Goal: Task Accomplishment & Management: Manage account settings

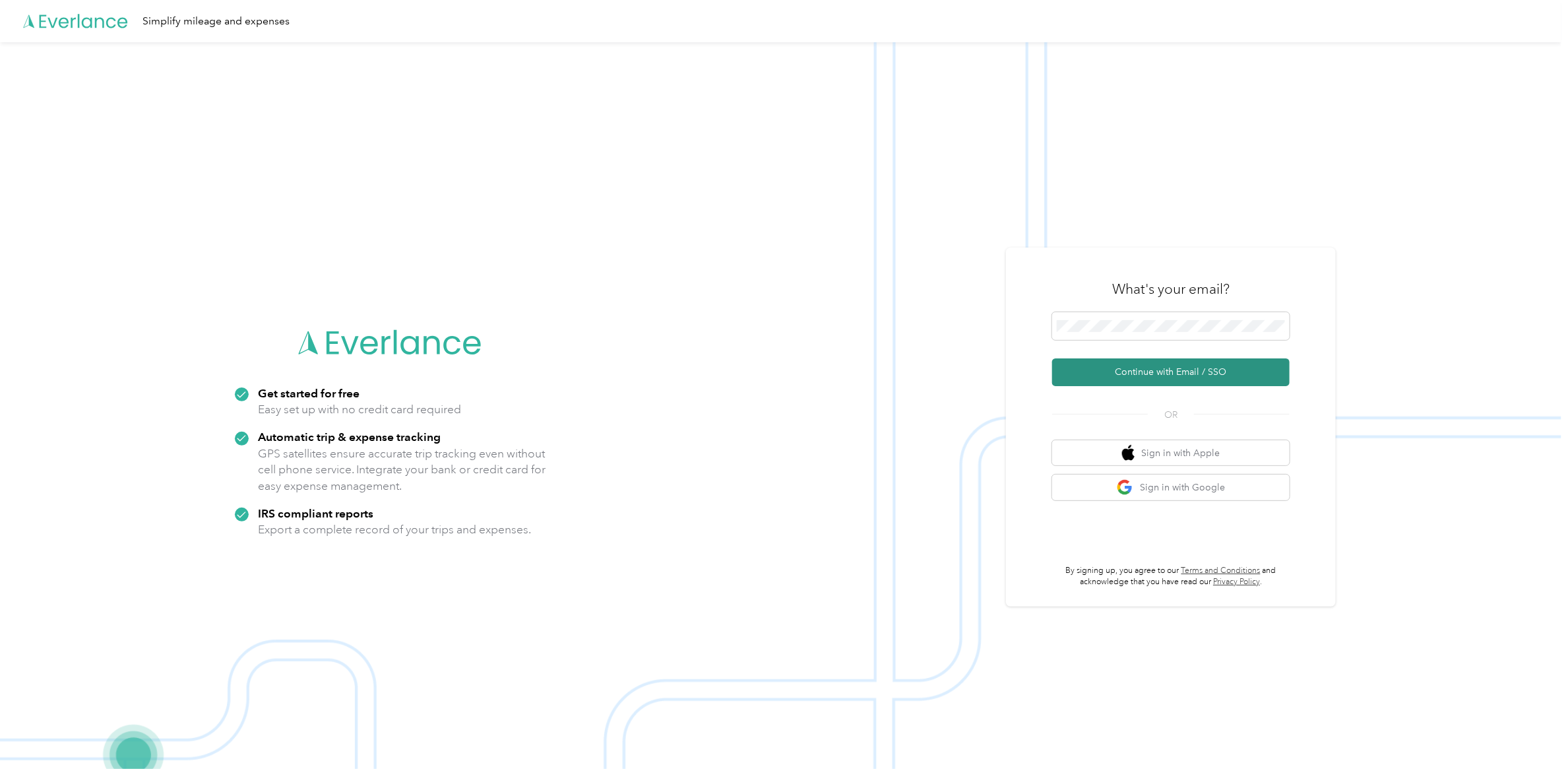
click at [1178, 373] on button "Continue with Email / SSO" at bounding box center [1170, 372] width 237 height 28
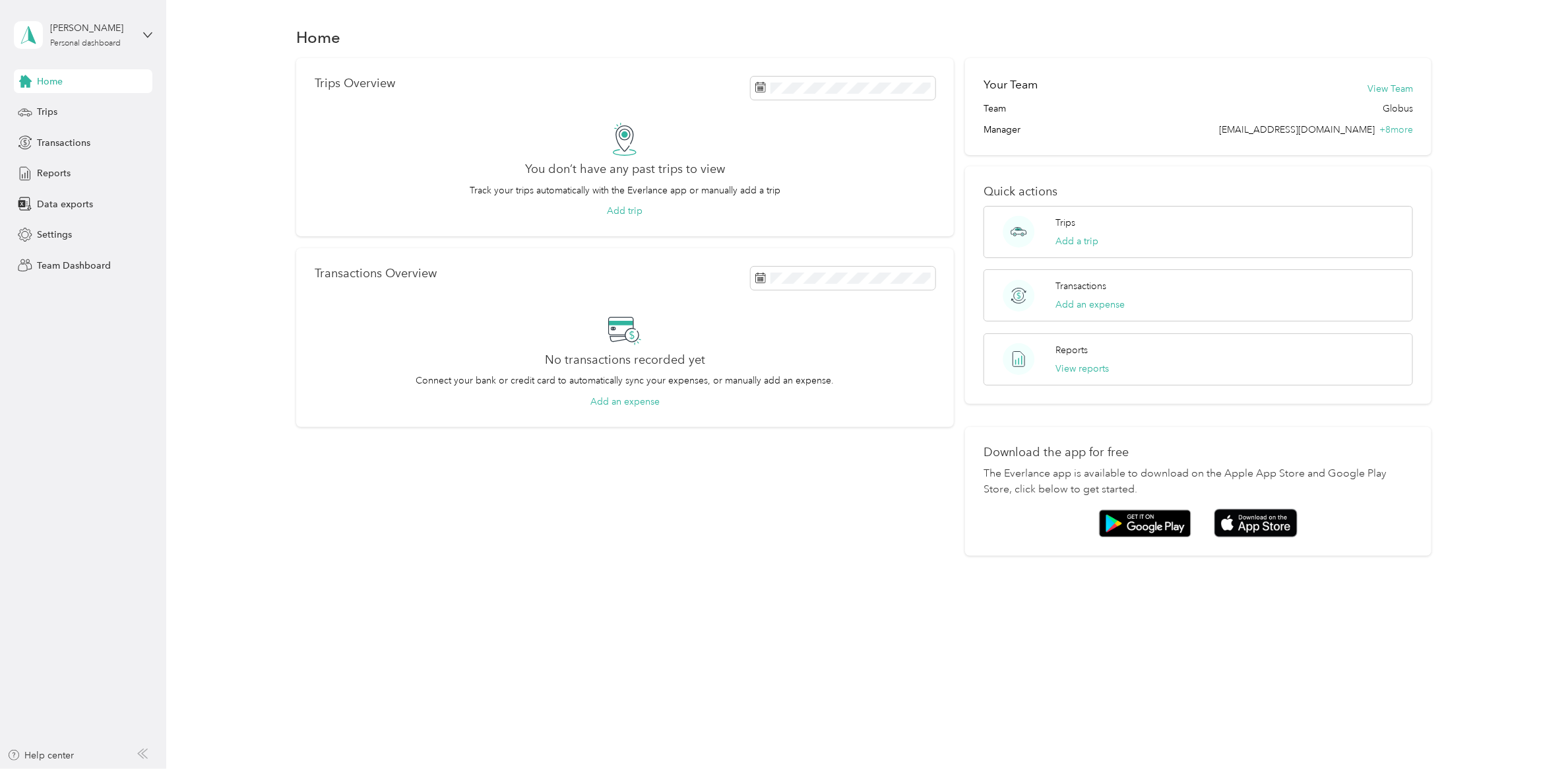
click at [43, 72] on div "Home" at bounding box center [82, 81] width 138 height 24
click at [231, 298] on div "Trips Overview You don’t have any past trips to view Track your trips automatic…" at bounding box center [864, 307] width 1362 height 497
click at [149, 34] on icon at bounding box center [148, 34] width 9 height 9
click at [83, 104] on div "Team dashboard" at bounding box center [61, 108] width 71 height 14
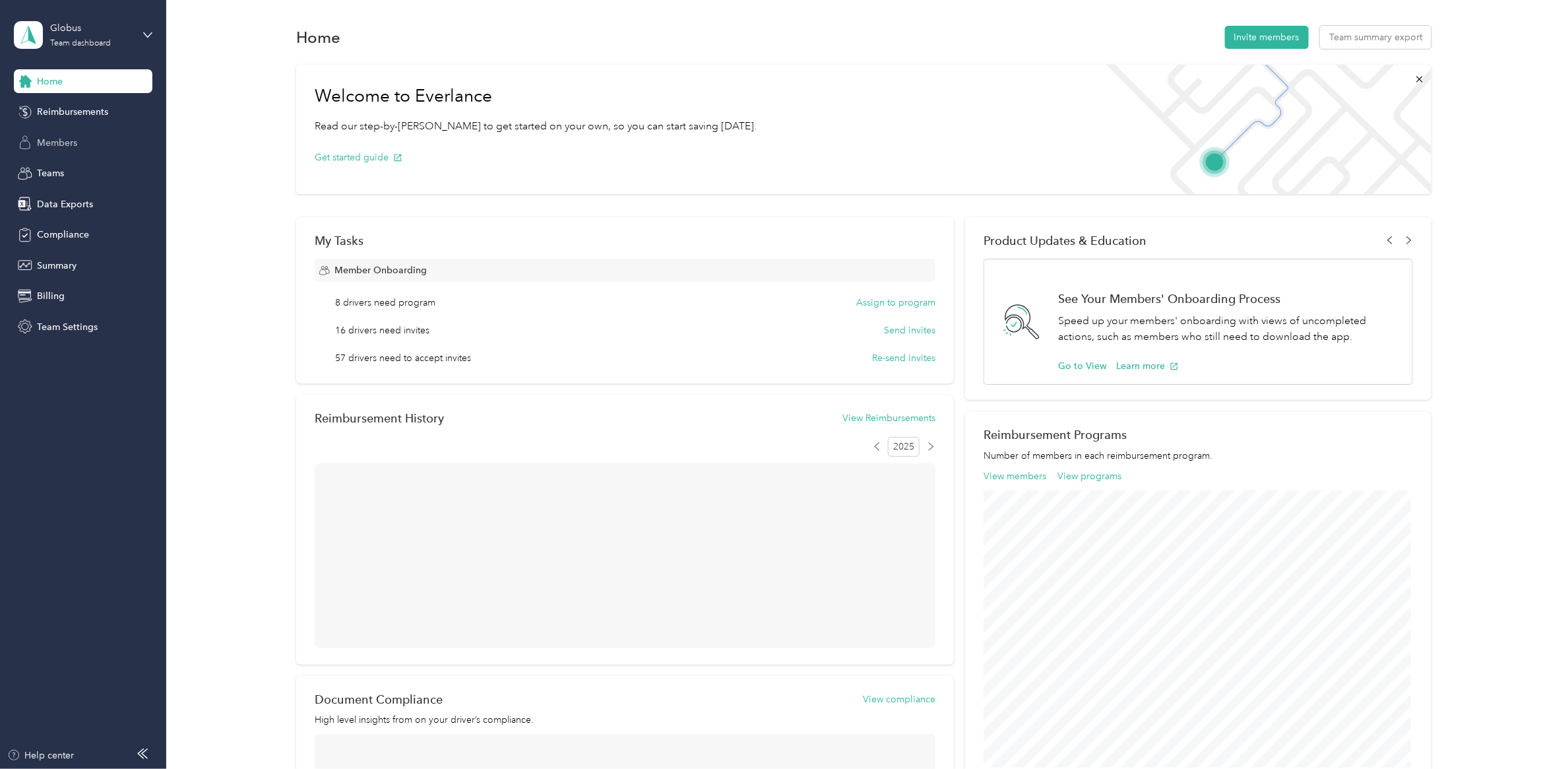
click at [63, 140] on span "Members" at bounding box center [57, 143] width 40 height 14
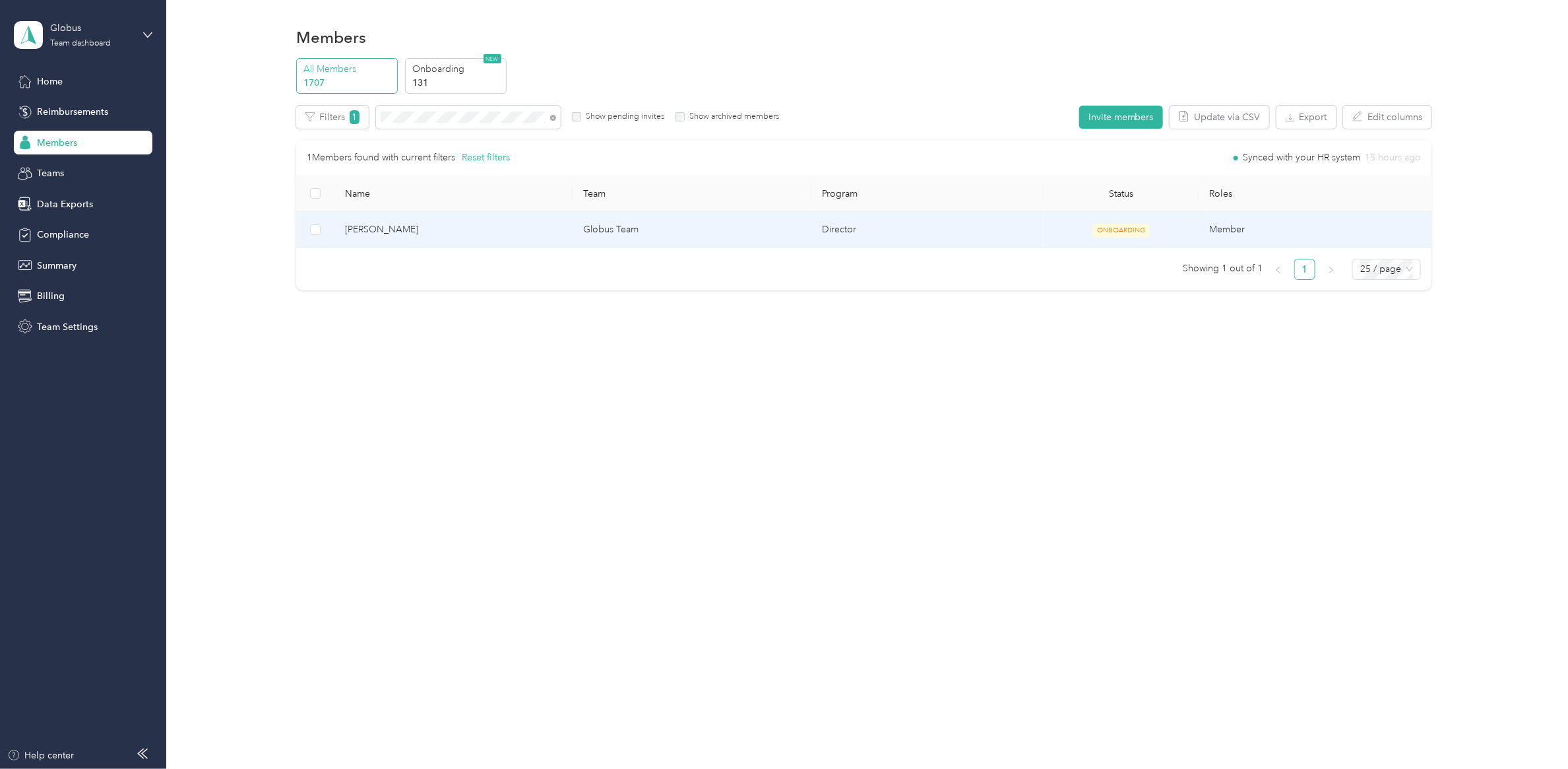
click at [389, 237] on span "Ryan Reynolds" at bounding box center [454, 229] width 218 height 14
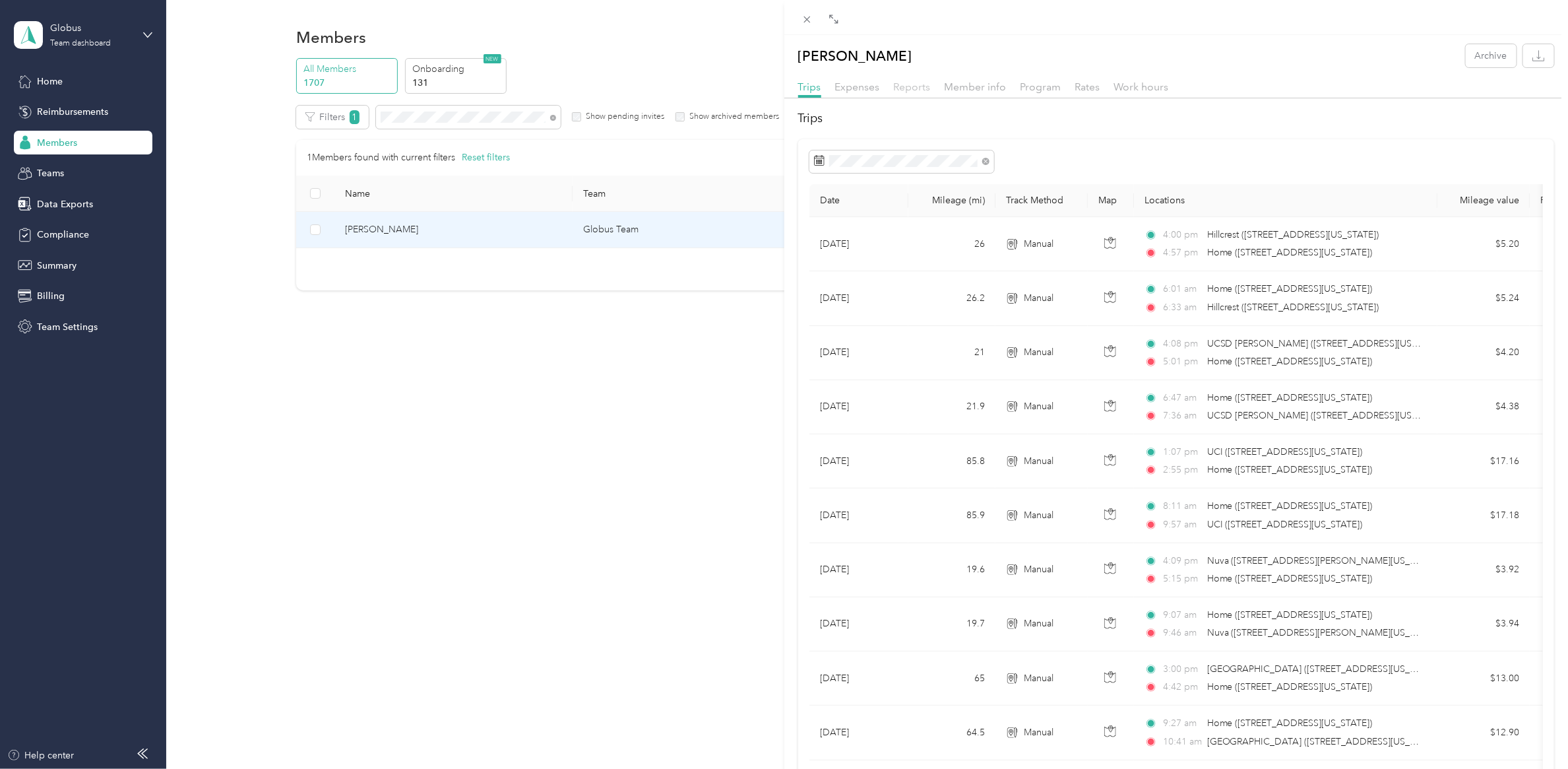
click at [910, 84] on span "Reports" at bounding box center [913, 86] width 37 height 12
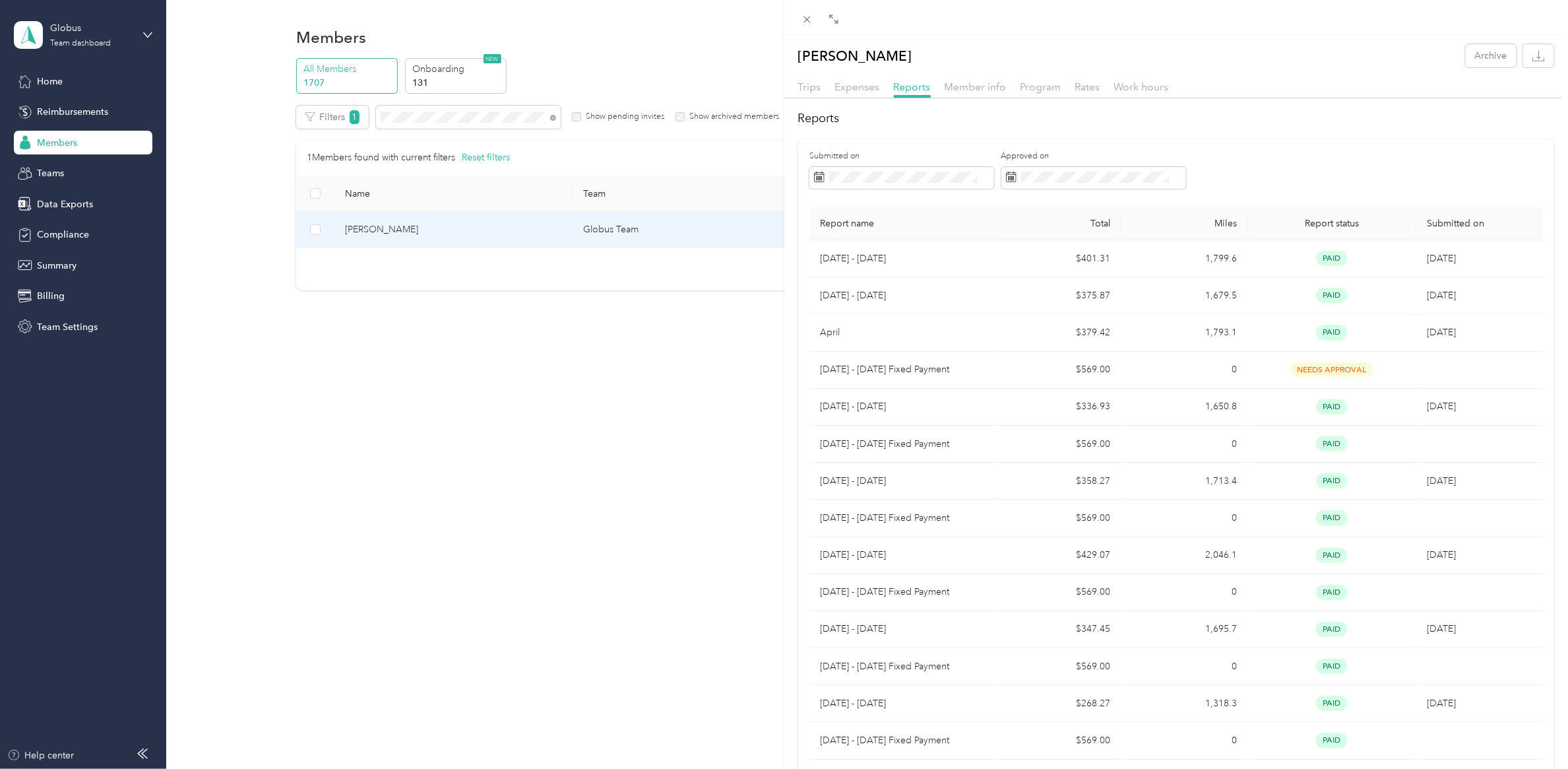
click at [93, 434] on div "Ryan Reynolds Archive Trips Expenses Reports Member info Program Rates Work hou…" at bounding box center [784, 384] width 1568 height 769
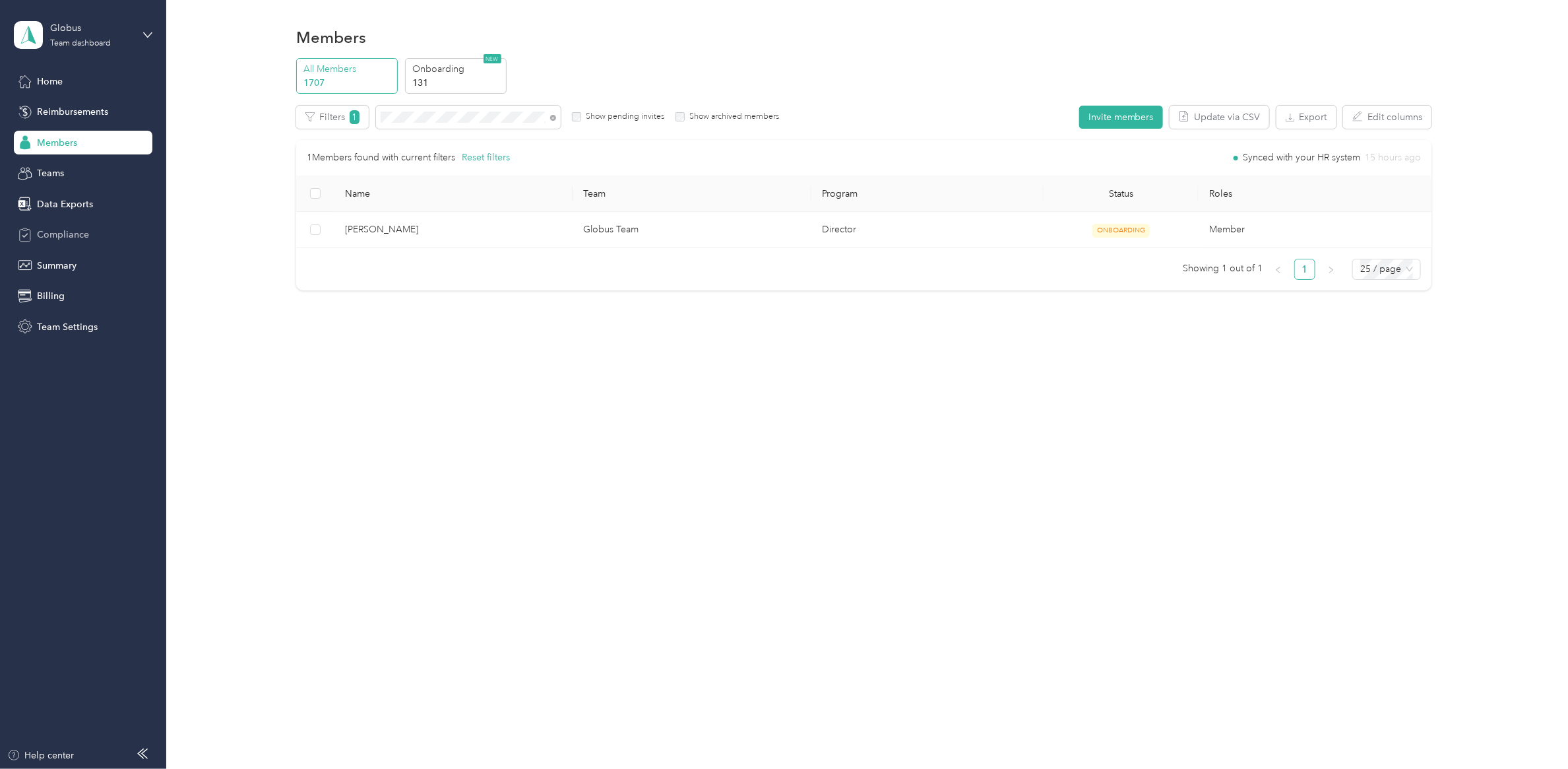
click at [64, 237] on span "Compliance" at bounding box center [63, 234] width 52 height 14
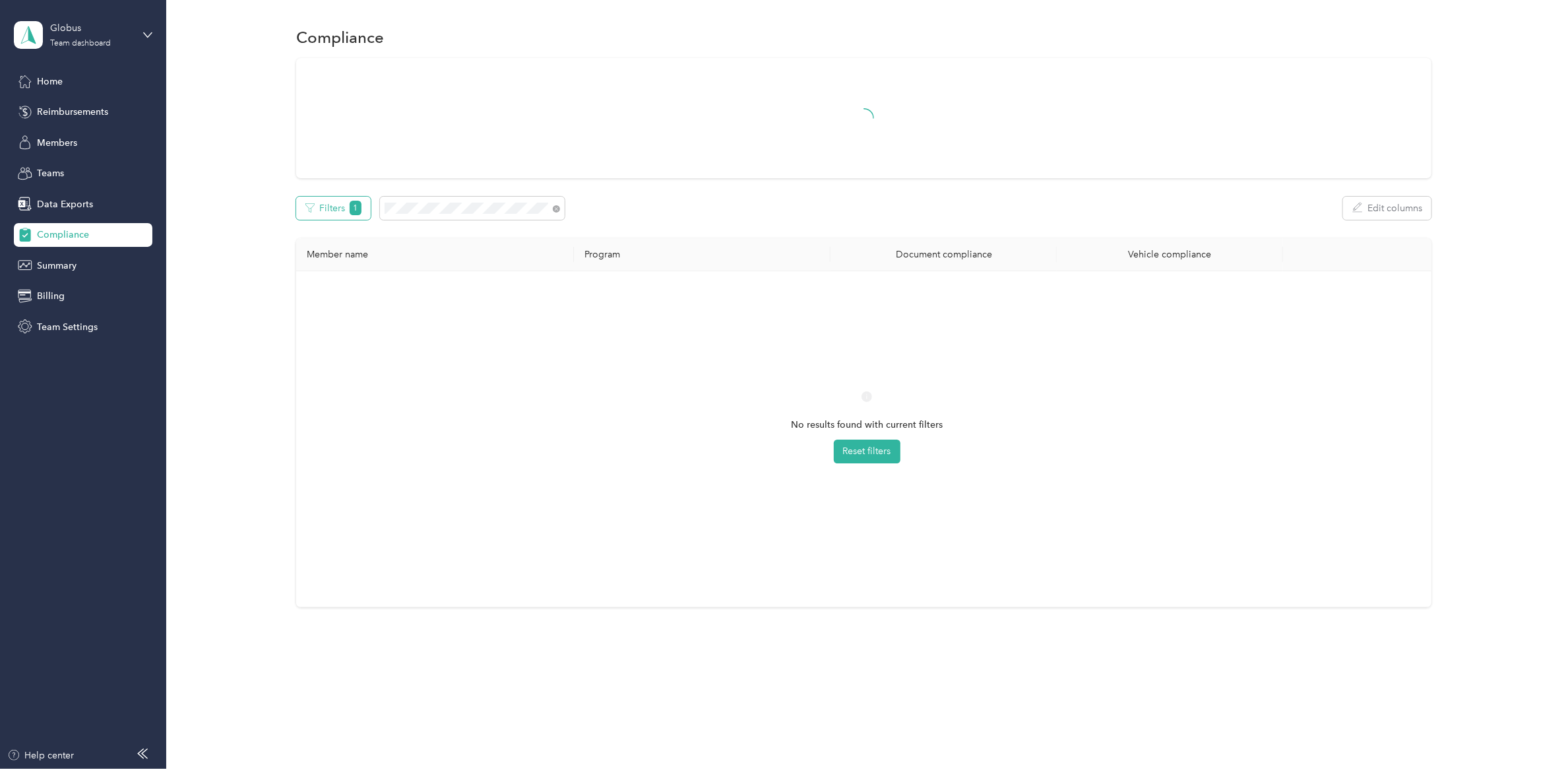
click at [333, 200] on button "Filters 1" at bounding box center [333, 208] width 74 height 23
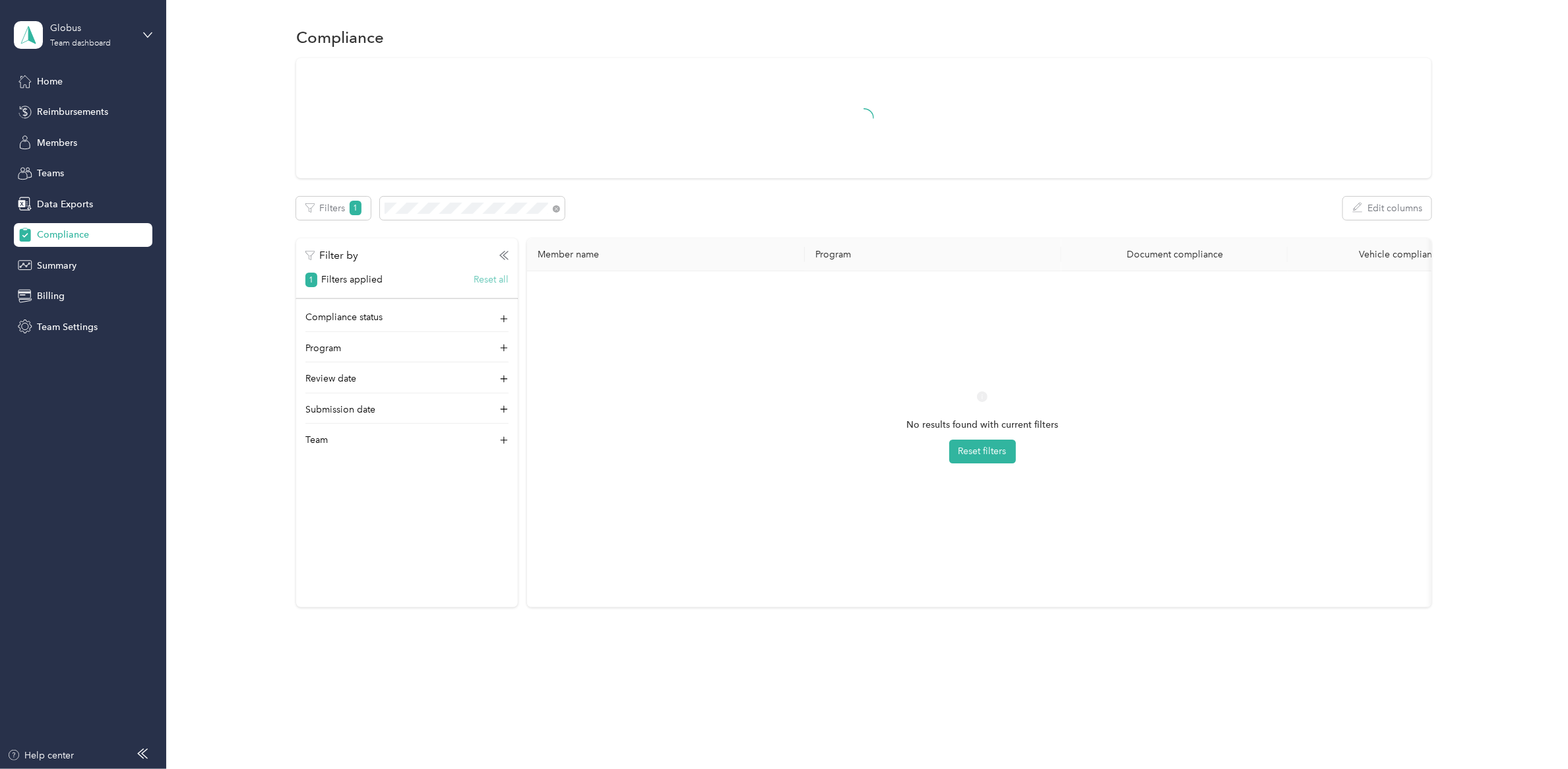
click at [483, 280] on button "Reset all" at bounding box center [491, 279] width 35 height 14
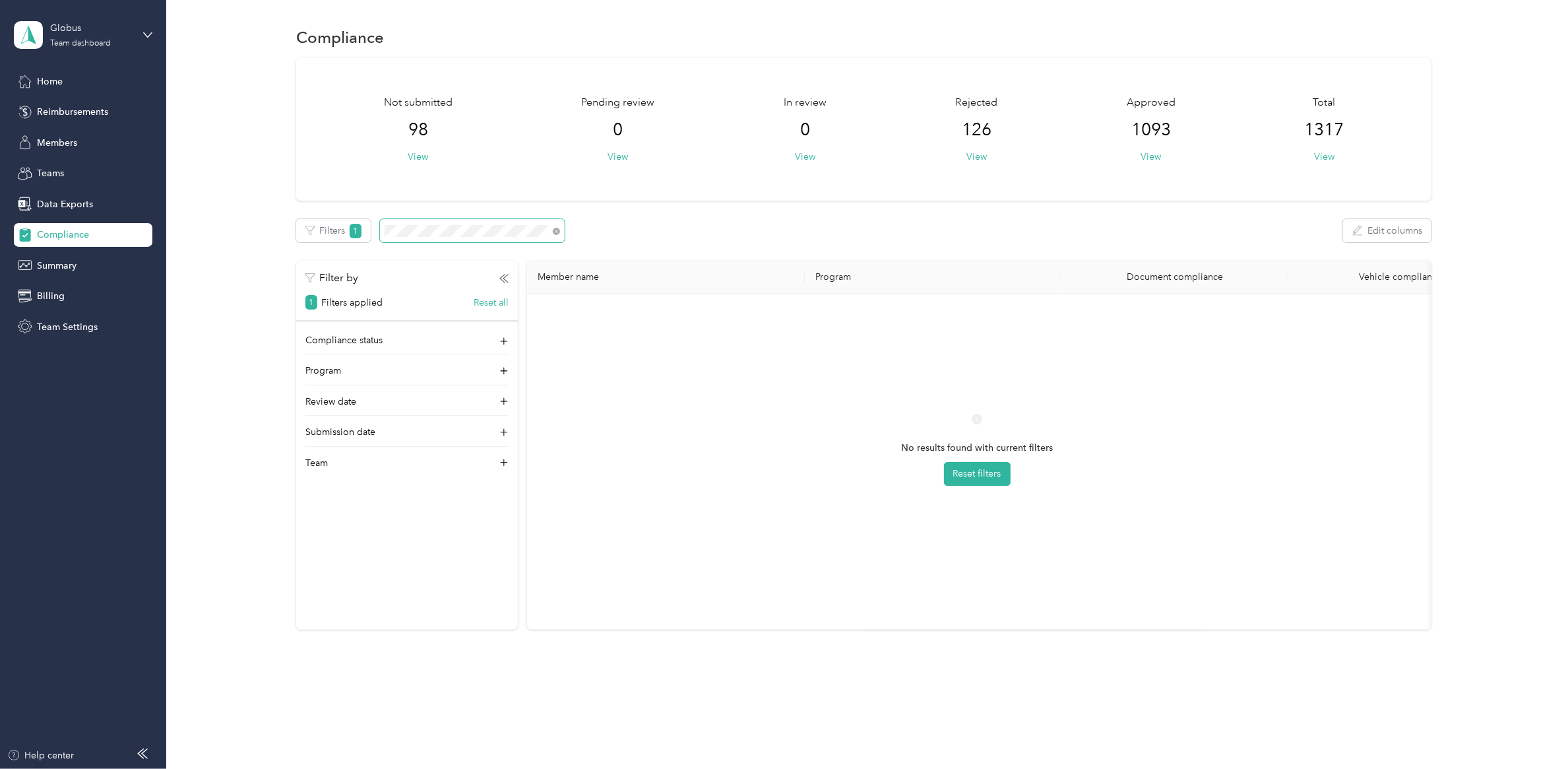
click at [430, 225] on span at bounding box center [472, 231] width 185 height 23
drag, startPoint x: 430, startPoint y: 219, endPoint x: 323, endPoint y: 219, distance: 107.0
click at [323, 219] on div "Filters 1 Edit columns" at bounding box center [863, 231] width 1135 height 23
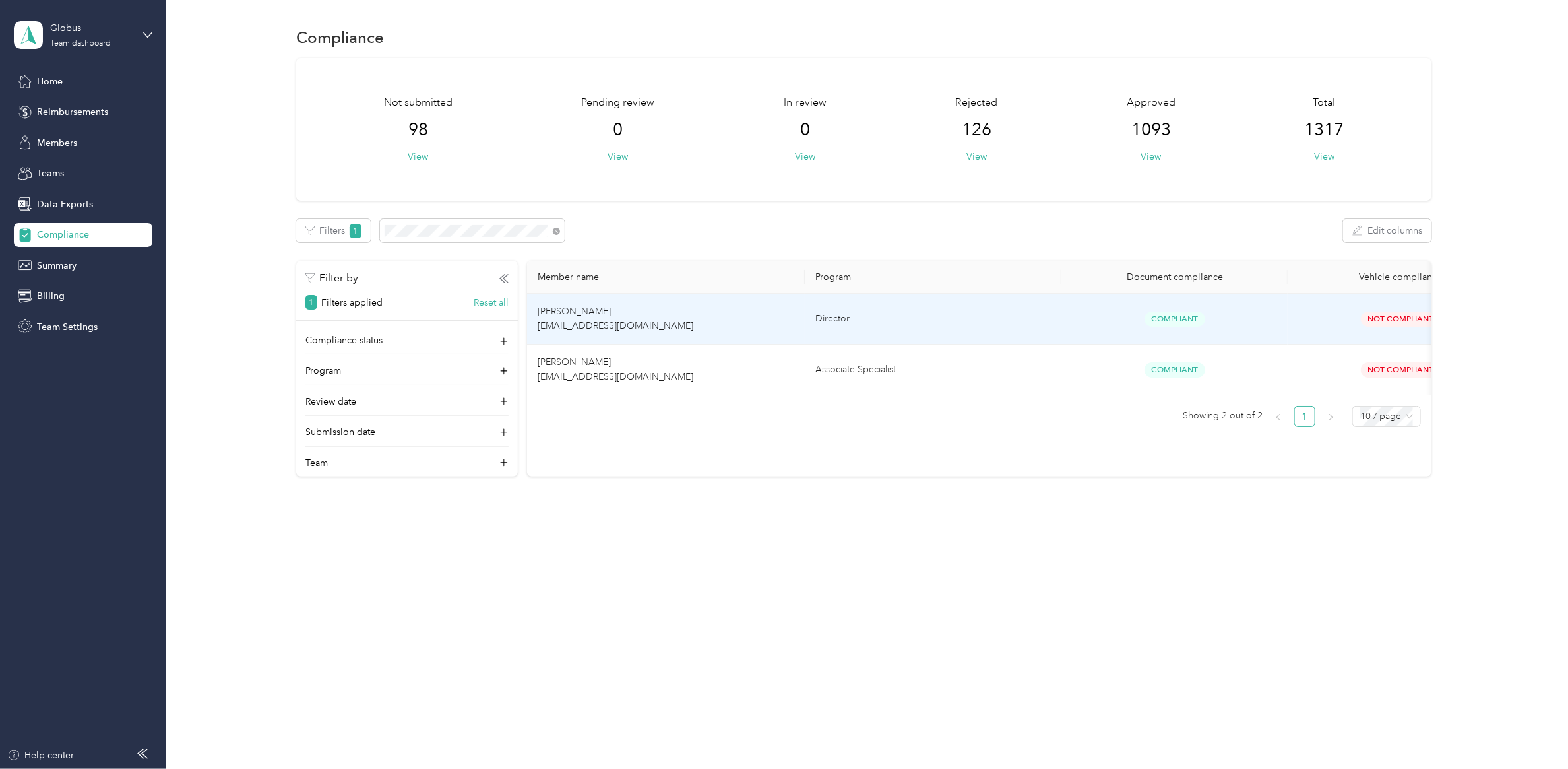
click at [595, 324] on span "Ryan Reynolds rreynolds@globusmedical.com" at bounding box center [615, 318] width 155 height 26
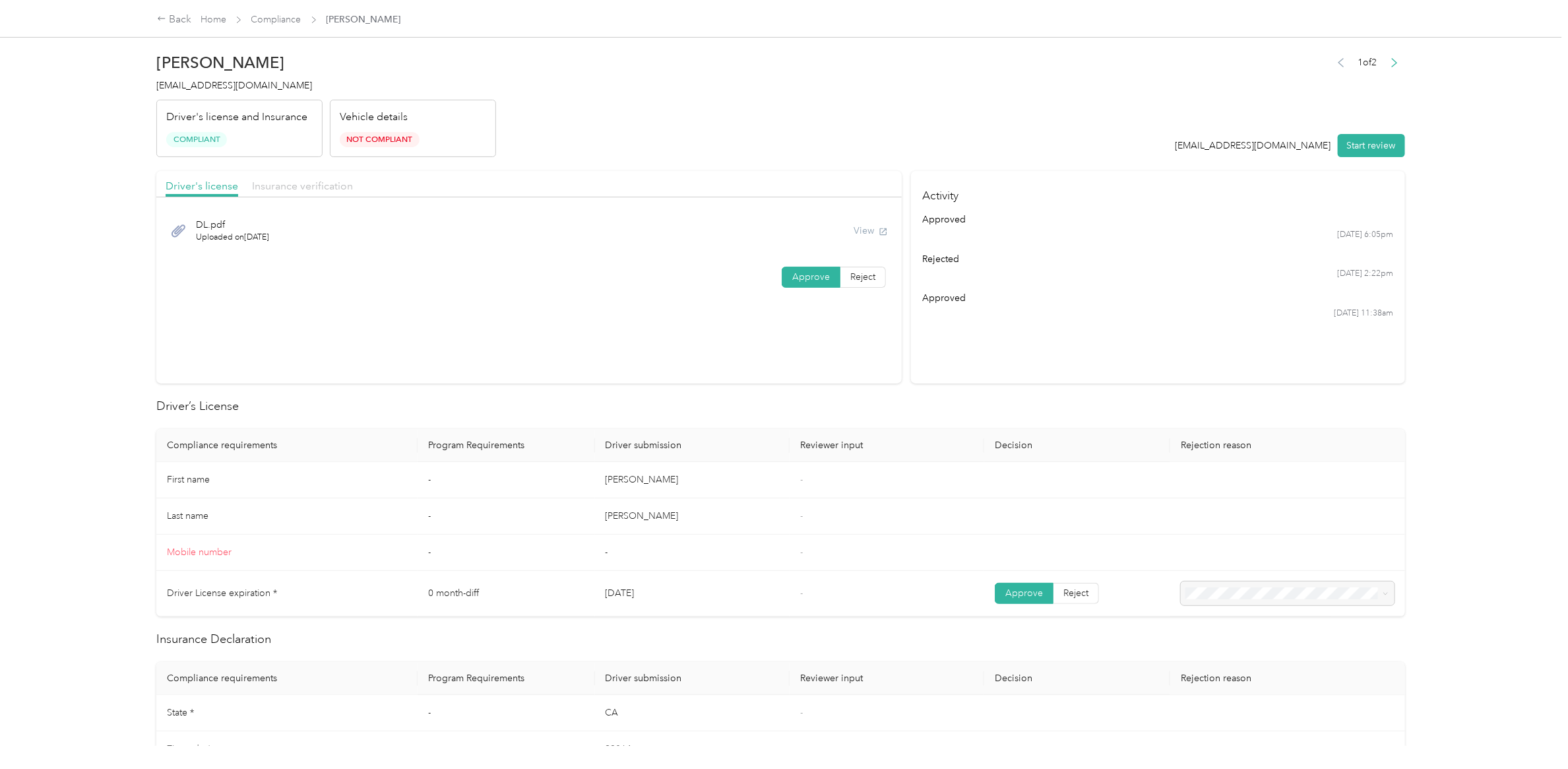
click at [282, 188] on span "Insurance verification" at bounding box center [302, 185] width 101 height 12
click at [206, 24] on link "Home" at bounding box center [213, 19] width 26 height 11
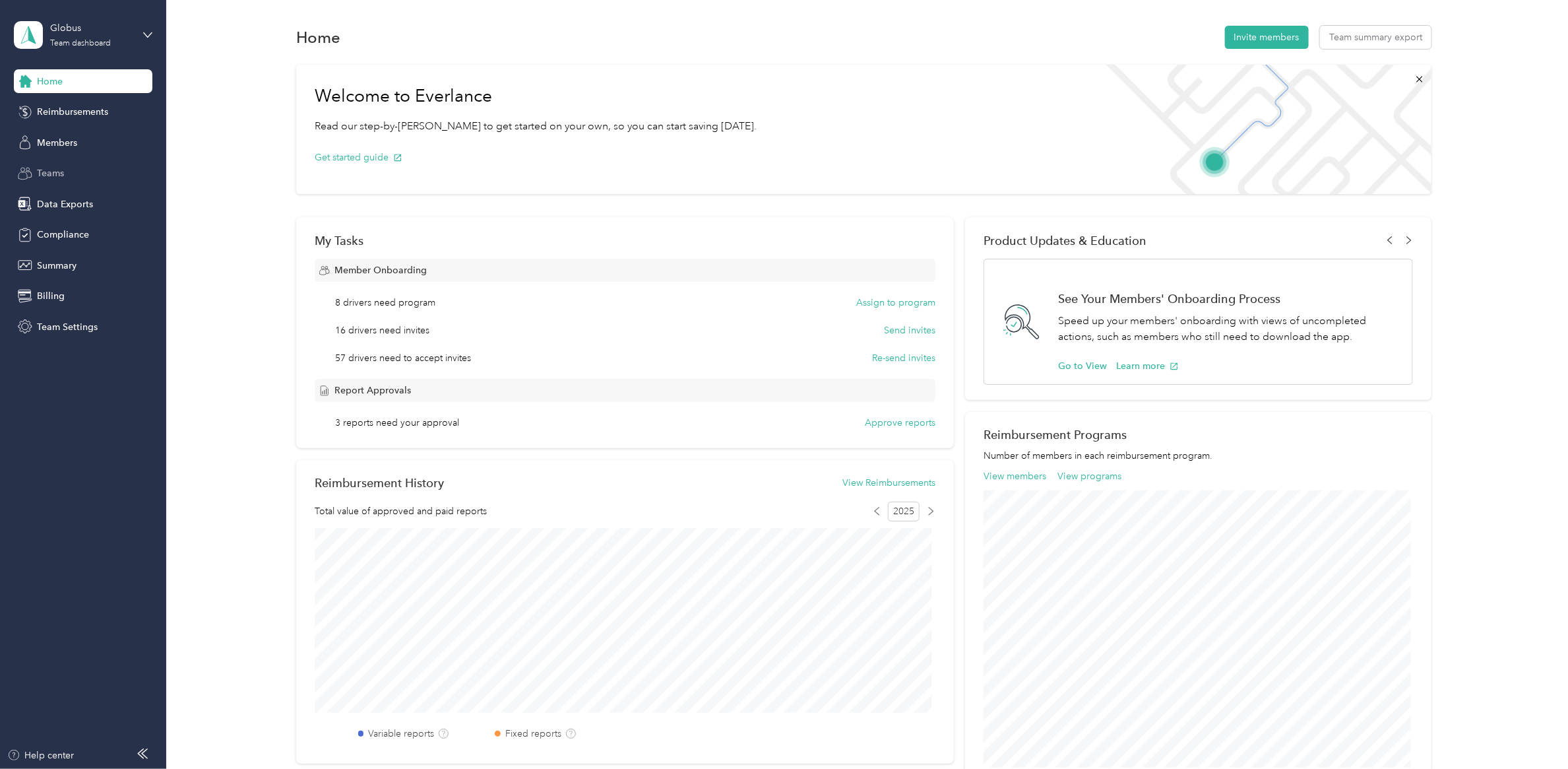
click at [58, 170] on span "Teams" at bounding box center [51, 173] width 27 height 14
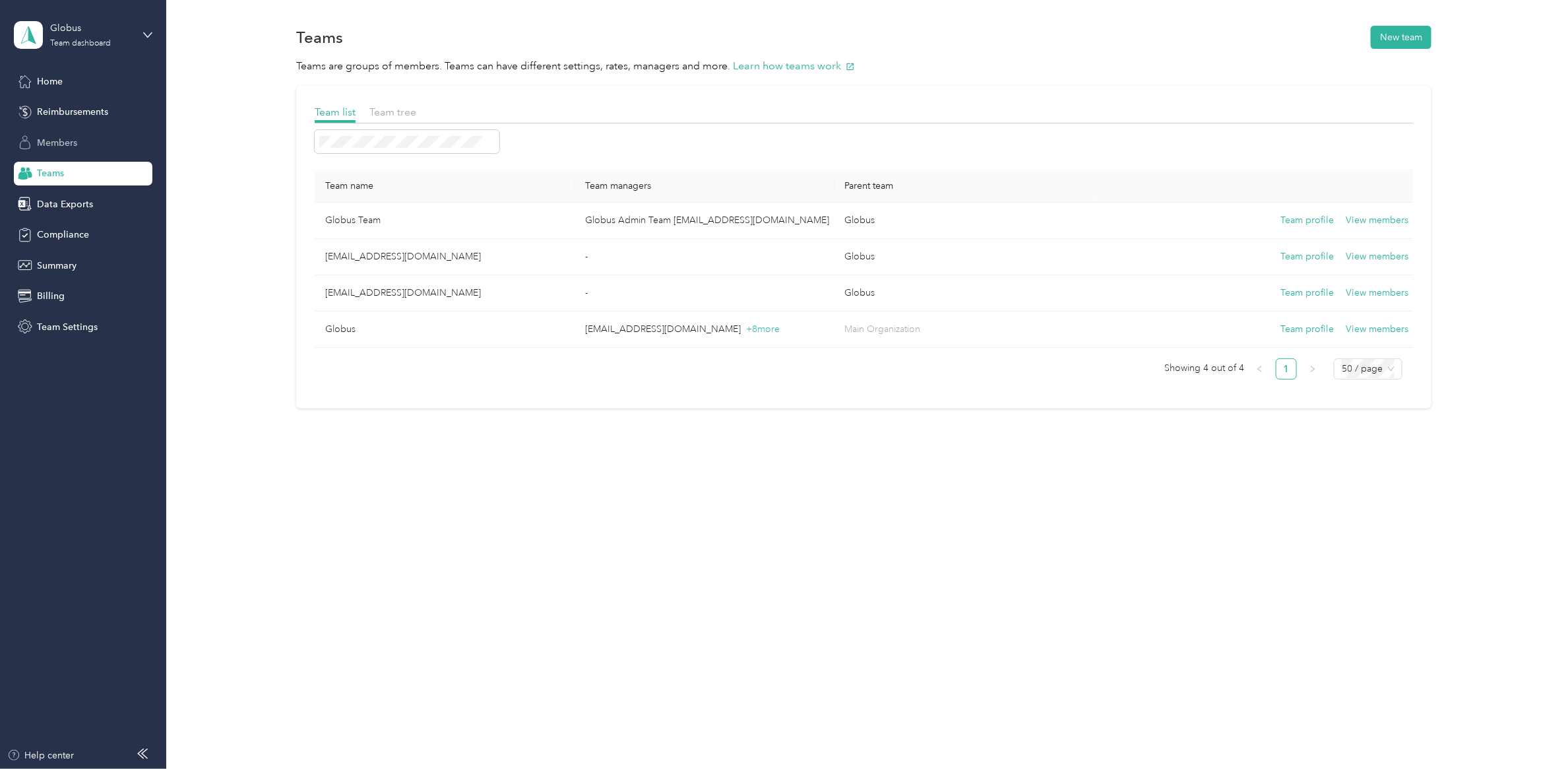
click at [79, 143] on div "Members" at bounding box center [82, 142] width 138 height 24
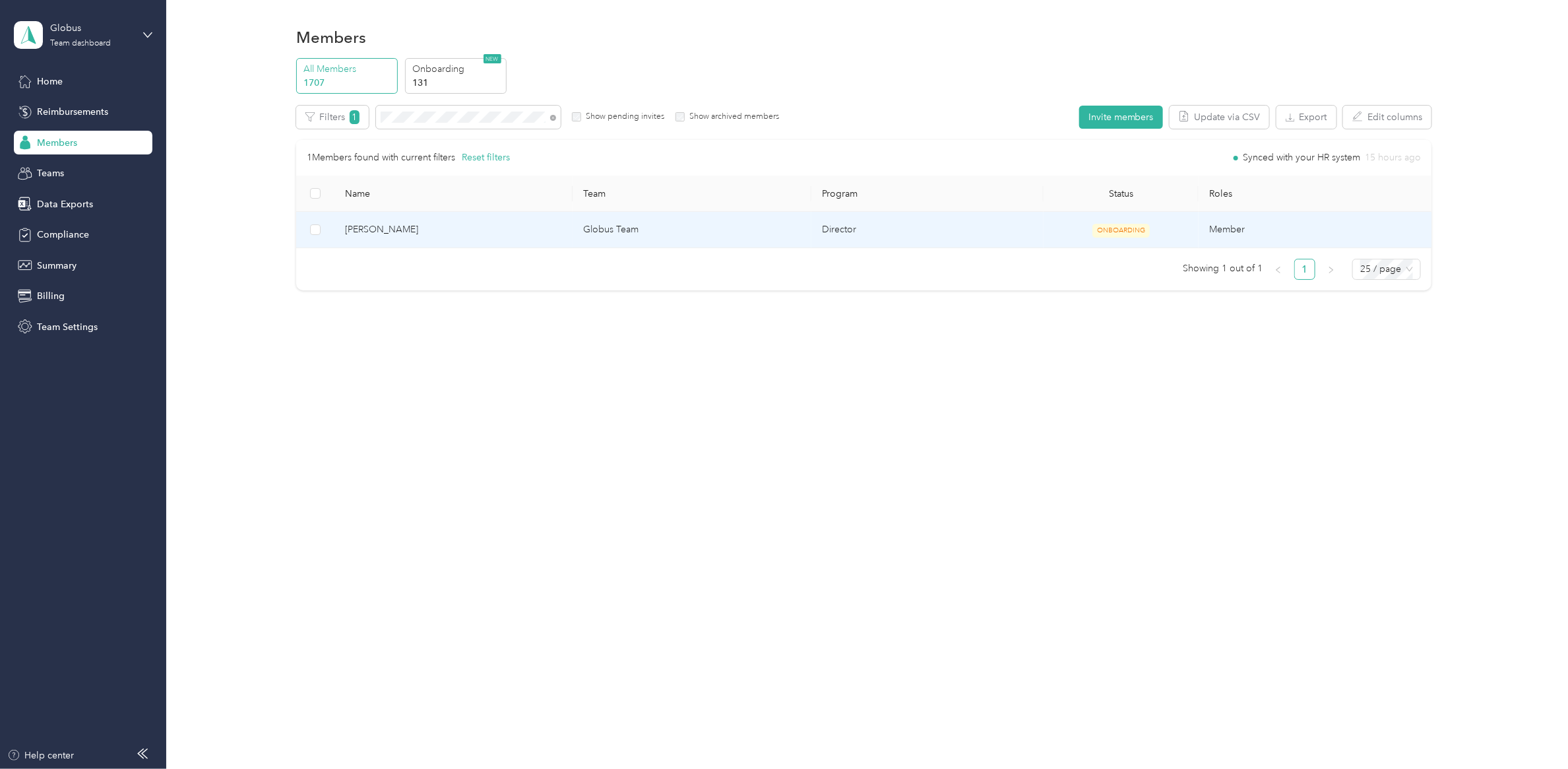
click at [456, 237] on span "Ryan Reynolds" at bounding box center [454, 229] width 218 height 14
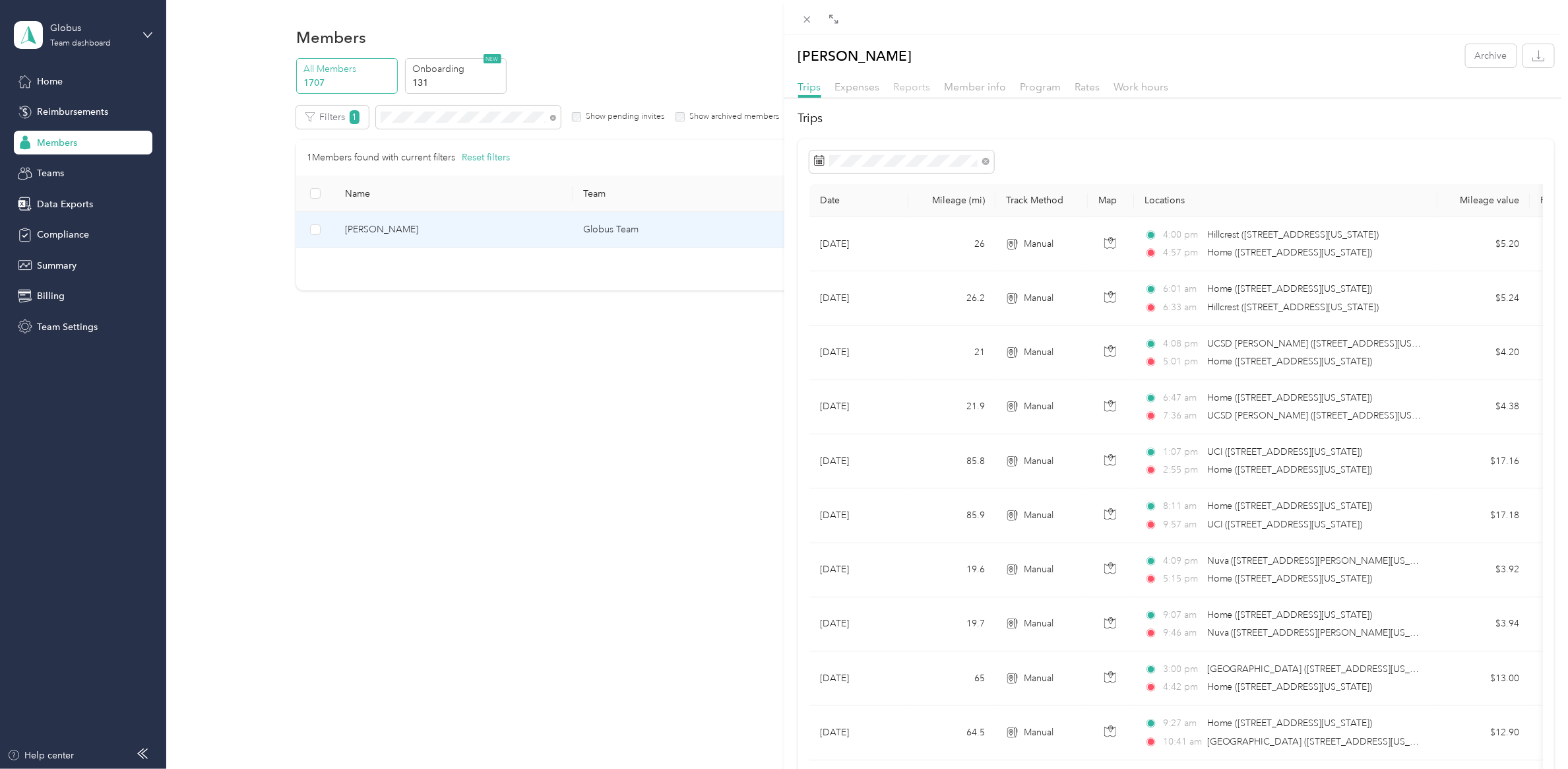
click at [904, 90] on span "Reports" at bounding box center [913, 86] width 37 height 12
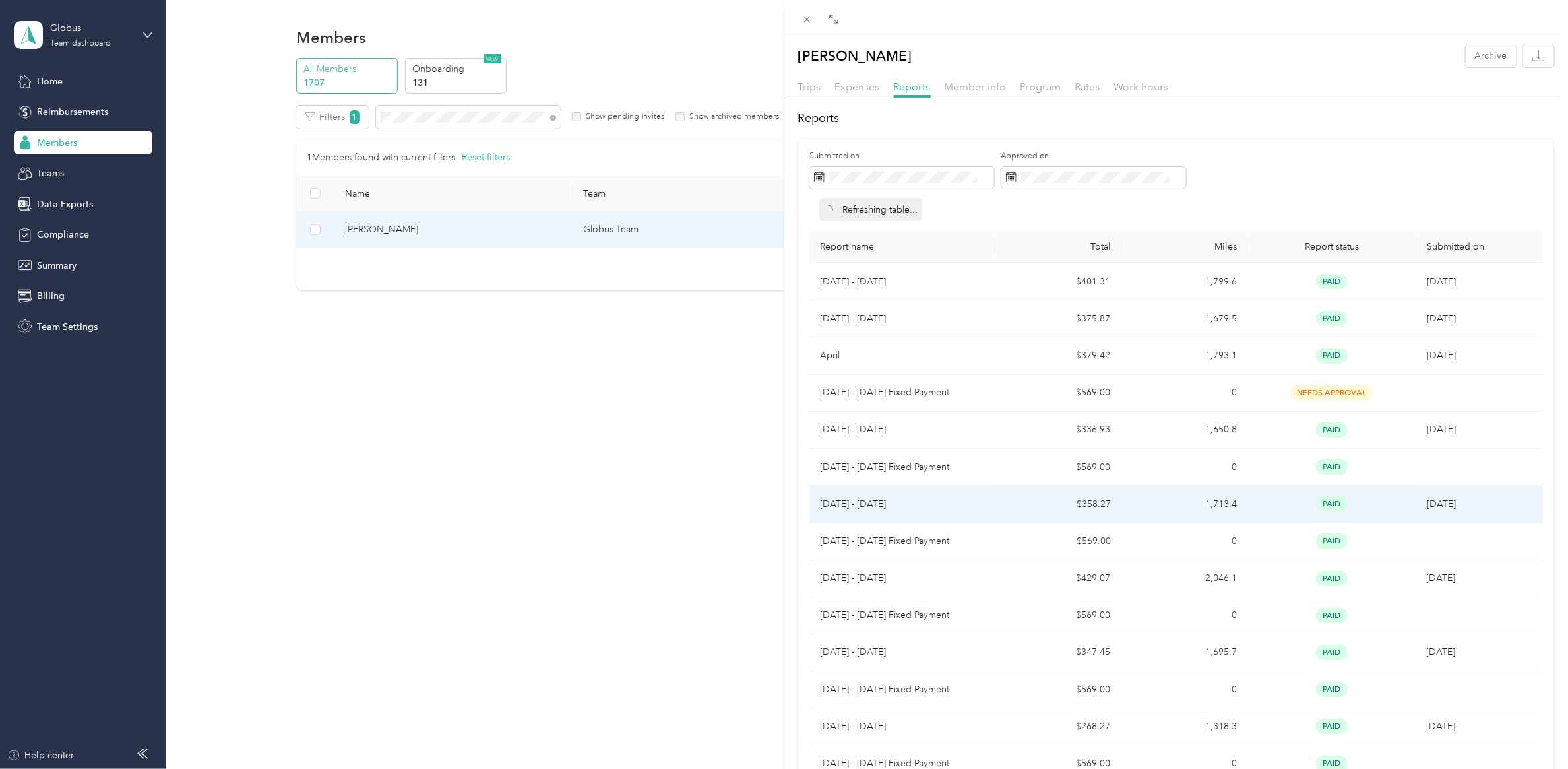
scroll to position [515, 0]
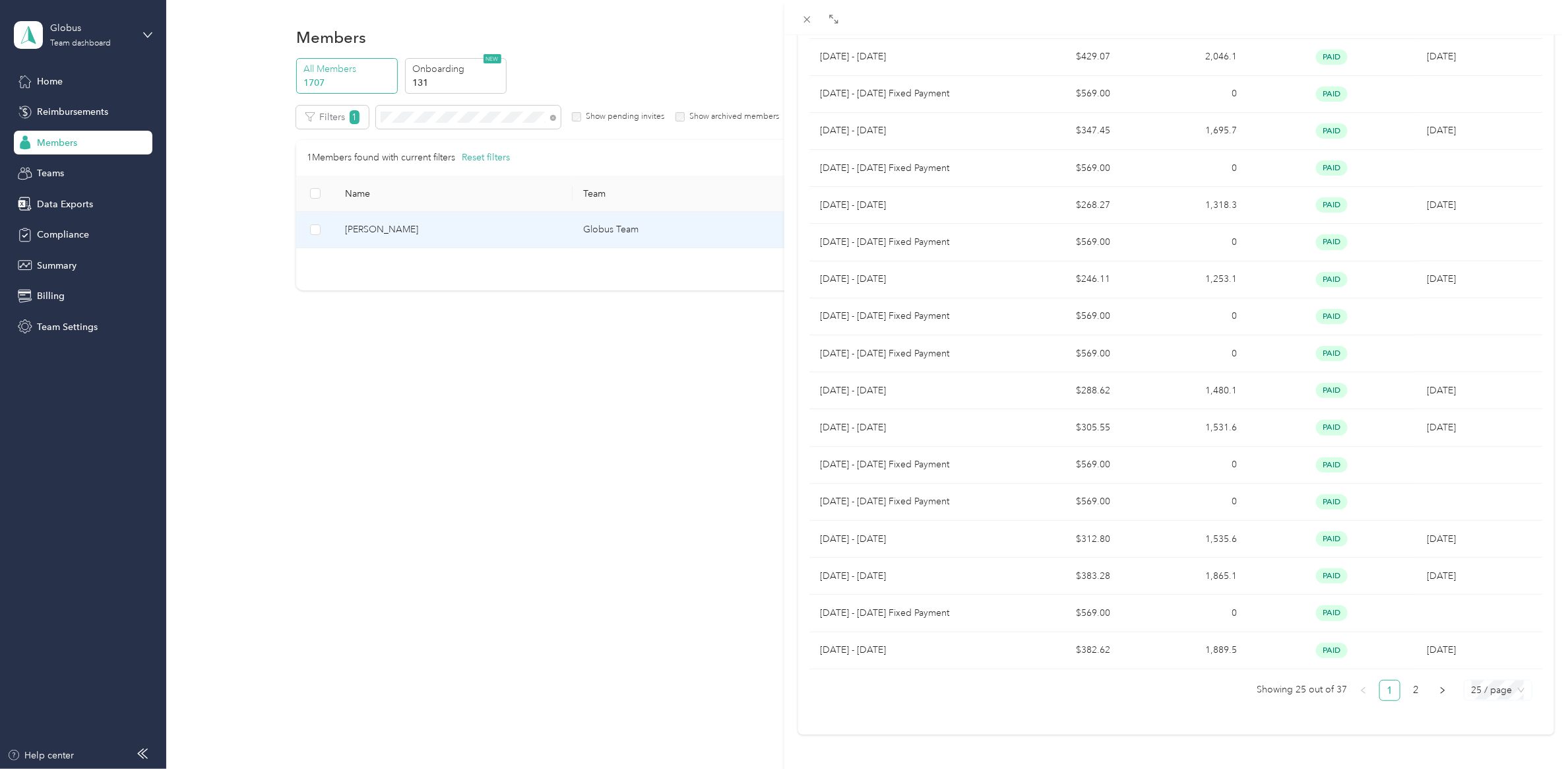
click at [1485, 681] on span "25 / page" at bounding box center [1498, 690] width 53 height 20
click at [1492, 656] on div "100 / page" at bounding box center [1498, 664] width 47 height 14
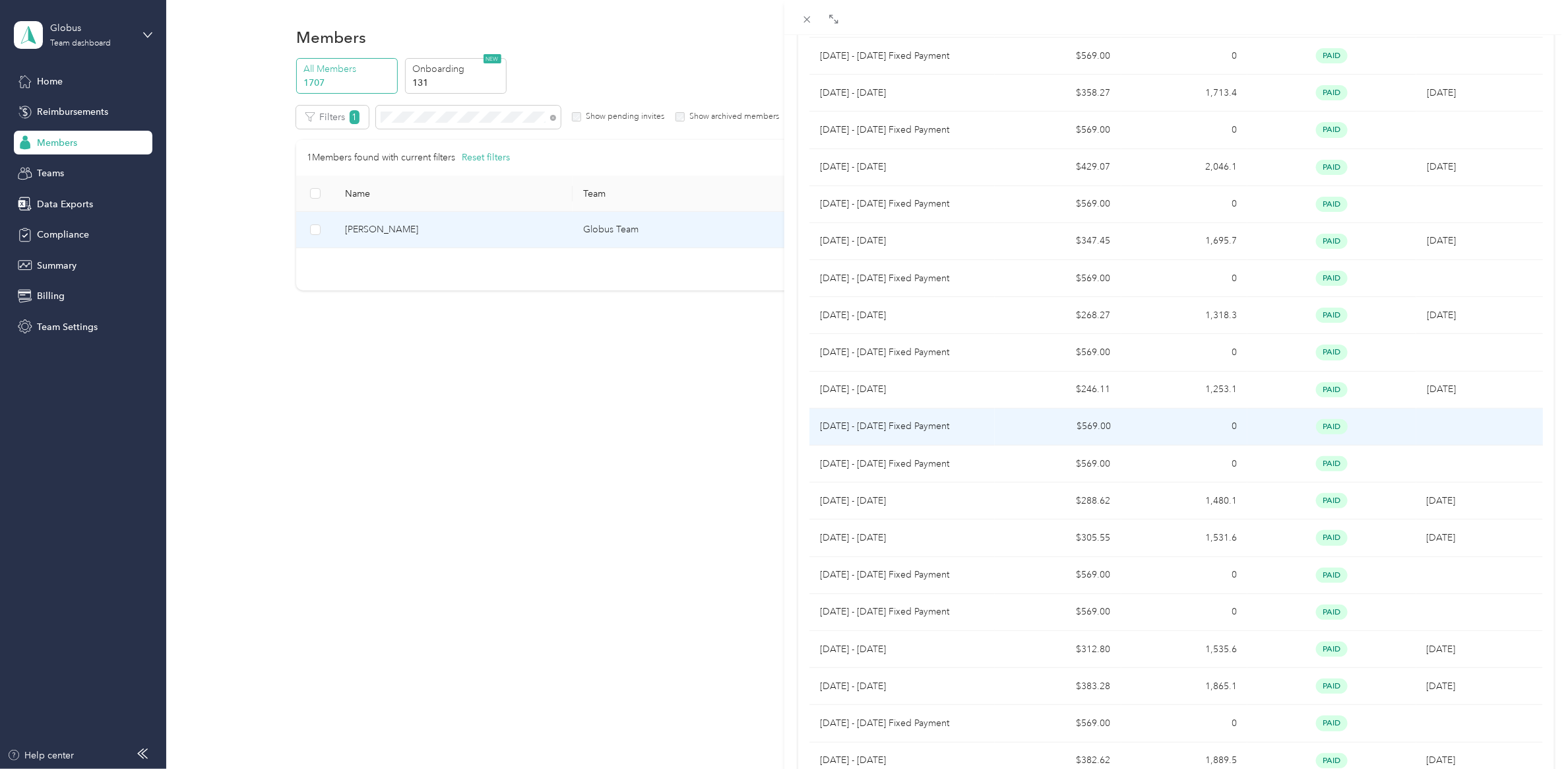
scroll to position [961, 0]
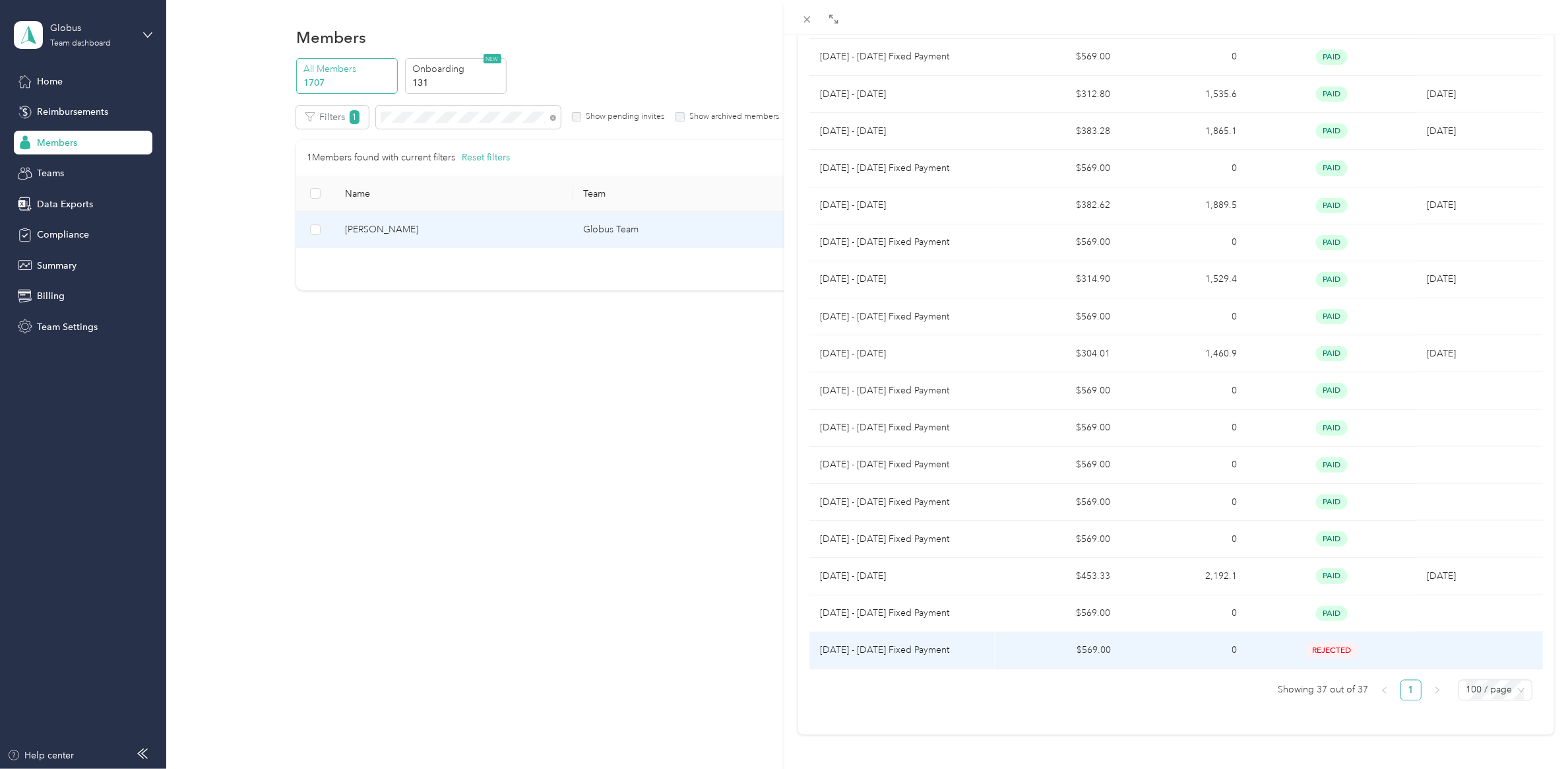
click at [935, 643] on p "Sep 1 - 30, 2025 Fixed Payment" at bounding box center [901, 650] width 164 height 14
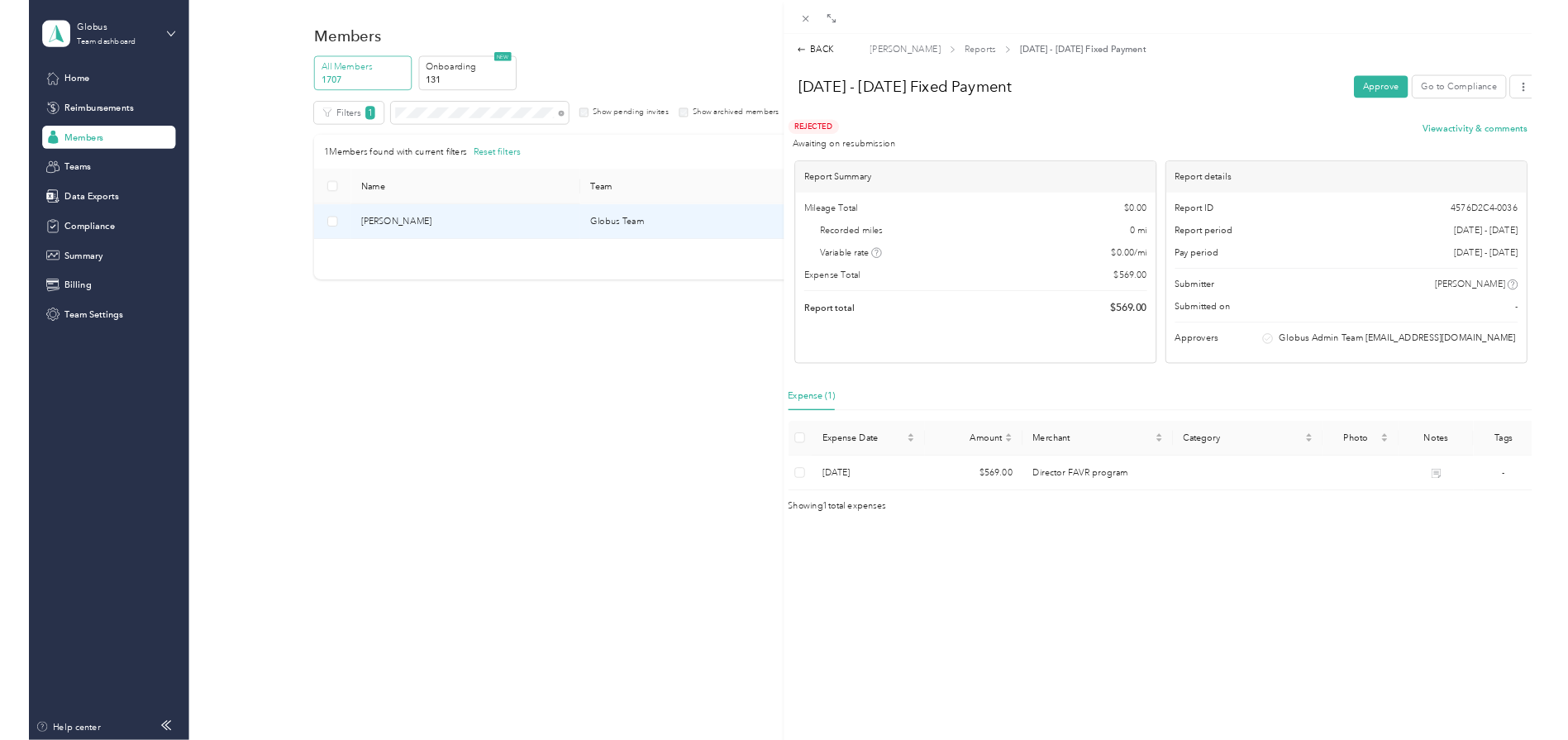
scroll to position [0, 0]
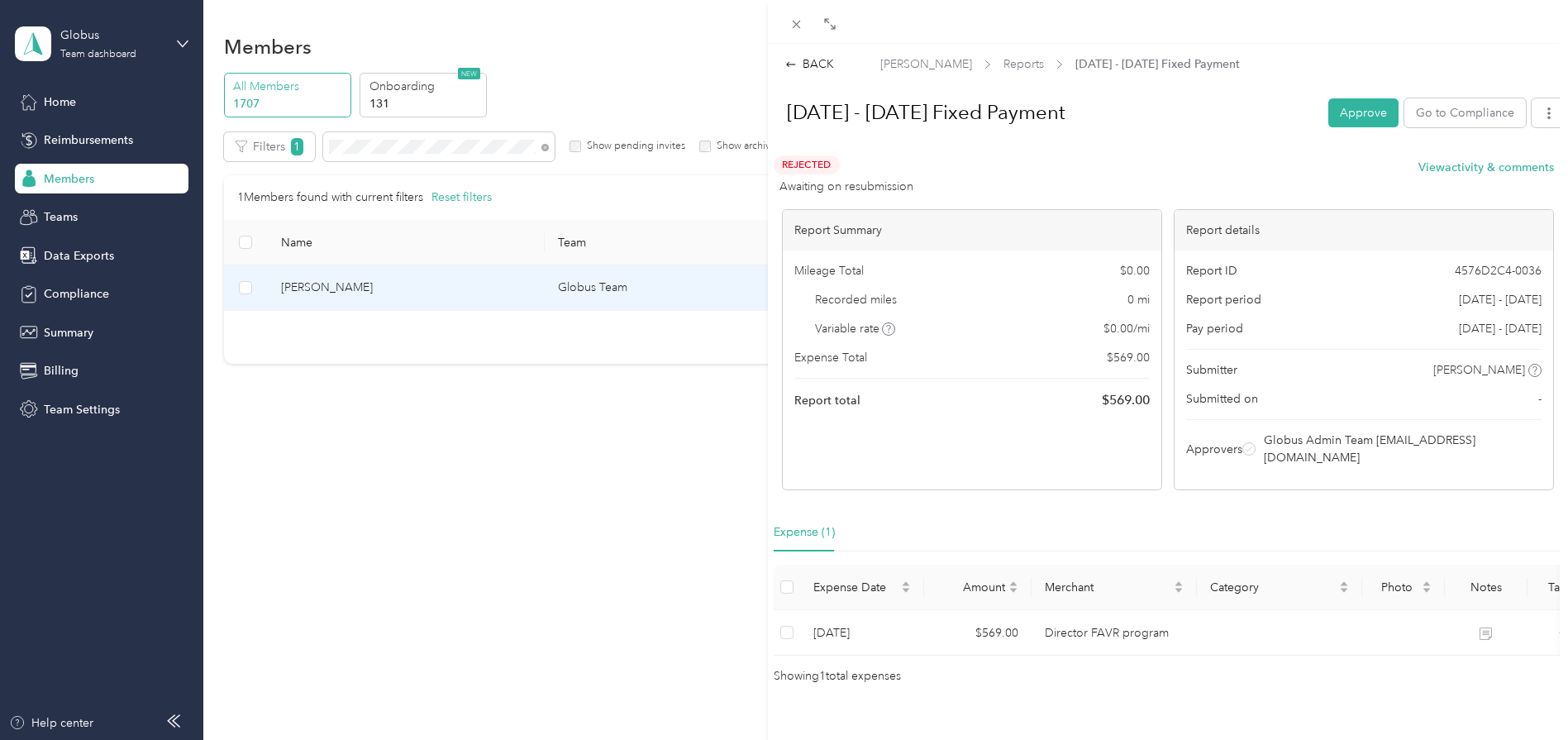
click at [391, 143] on div "BACK Ryan Reynolds Reports Sep 1 - 30, 2025 Fixed Payment Sep 1 - 30, 2025 Fixe…" at bounding box center [784, 370] width 1568 height 740
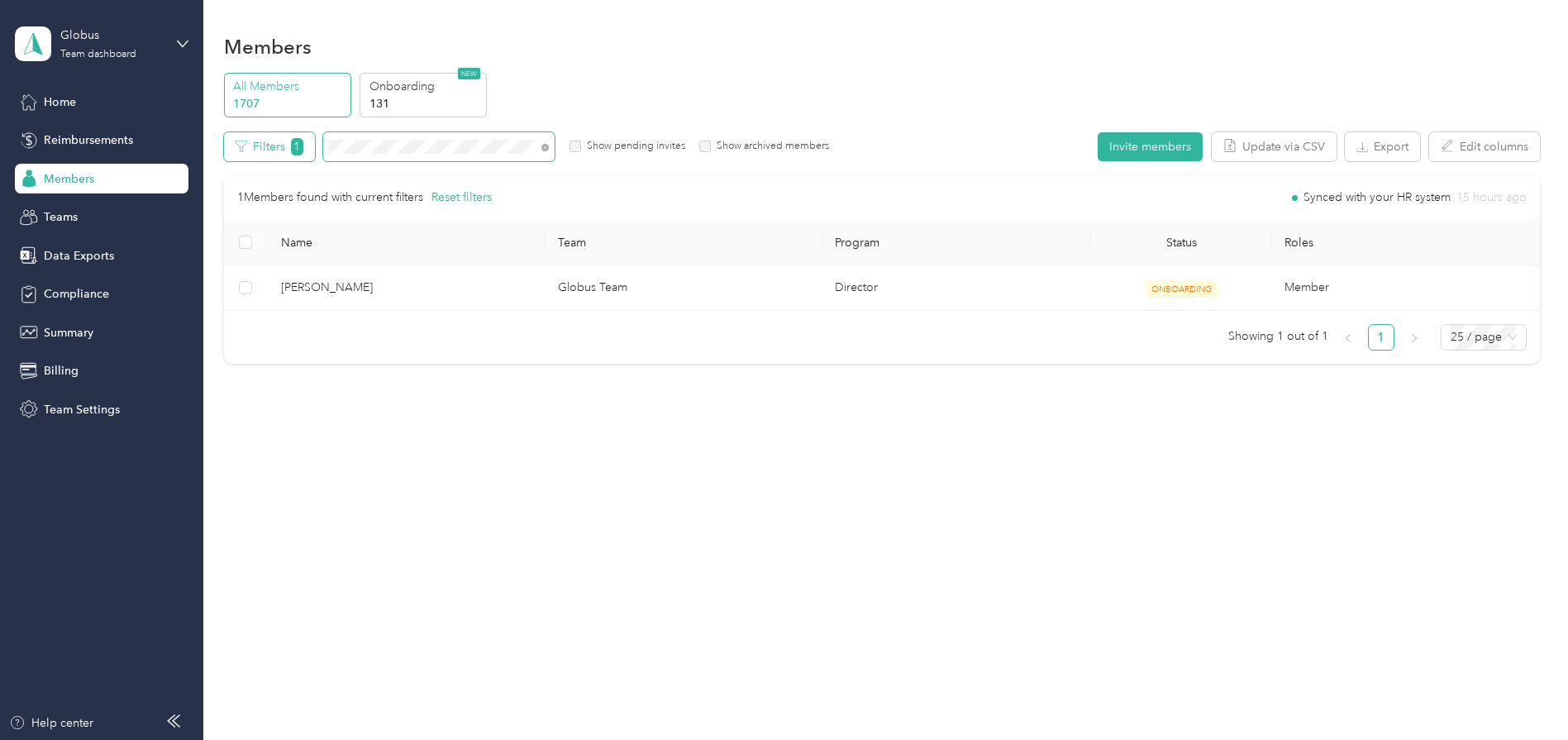
click at [279, 147] on div "Filters 1 Show pending invites Show archived members" at bounding box center [527, 146] width 606 height 29
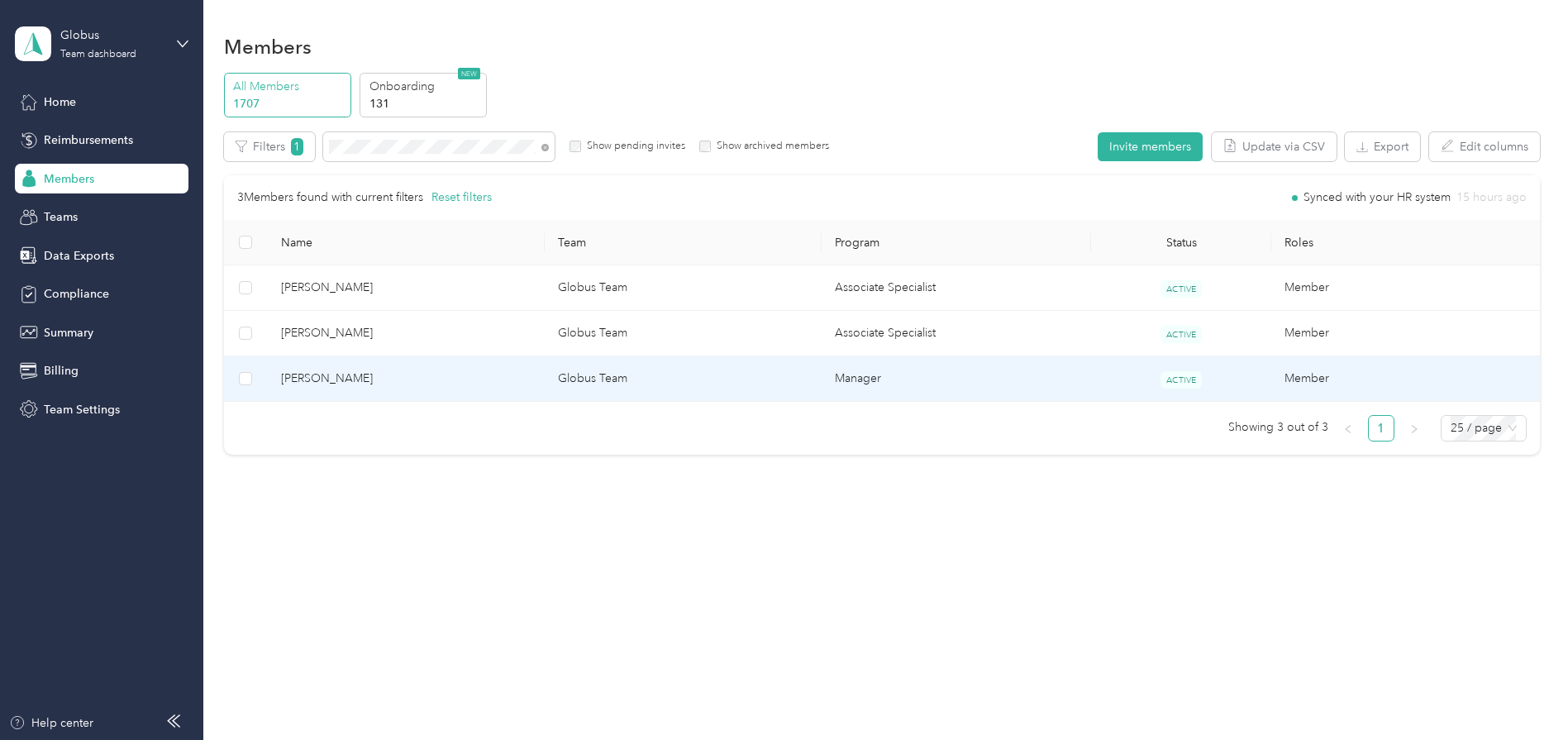
click at [340, 379] on span "Joby A. Rosenbaum" at bounding box center [406, 379] width 250 height 18
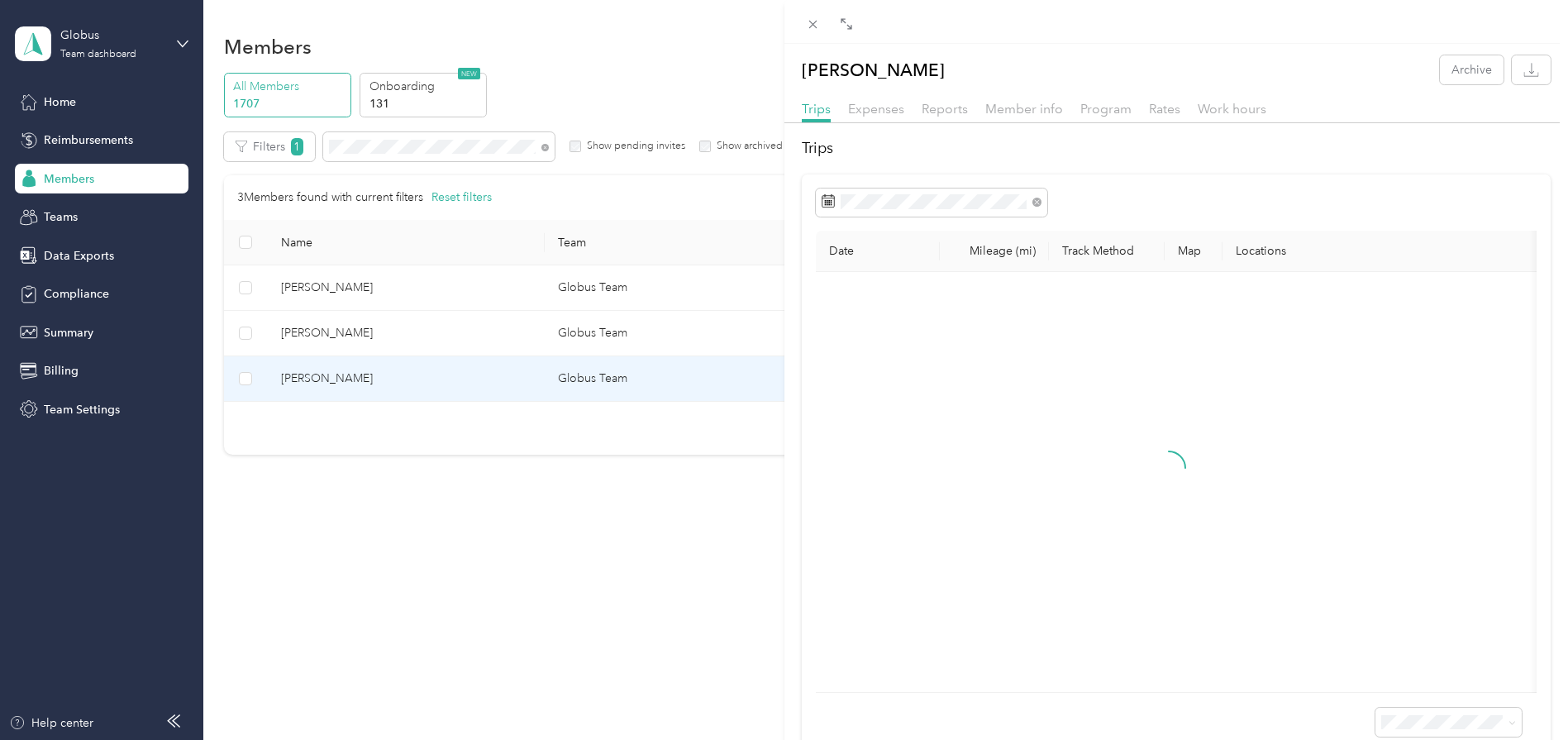
click at [1028, 100] on div "Member info" at bounding box center [1024, 109] width 78 height 21
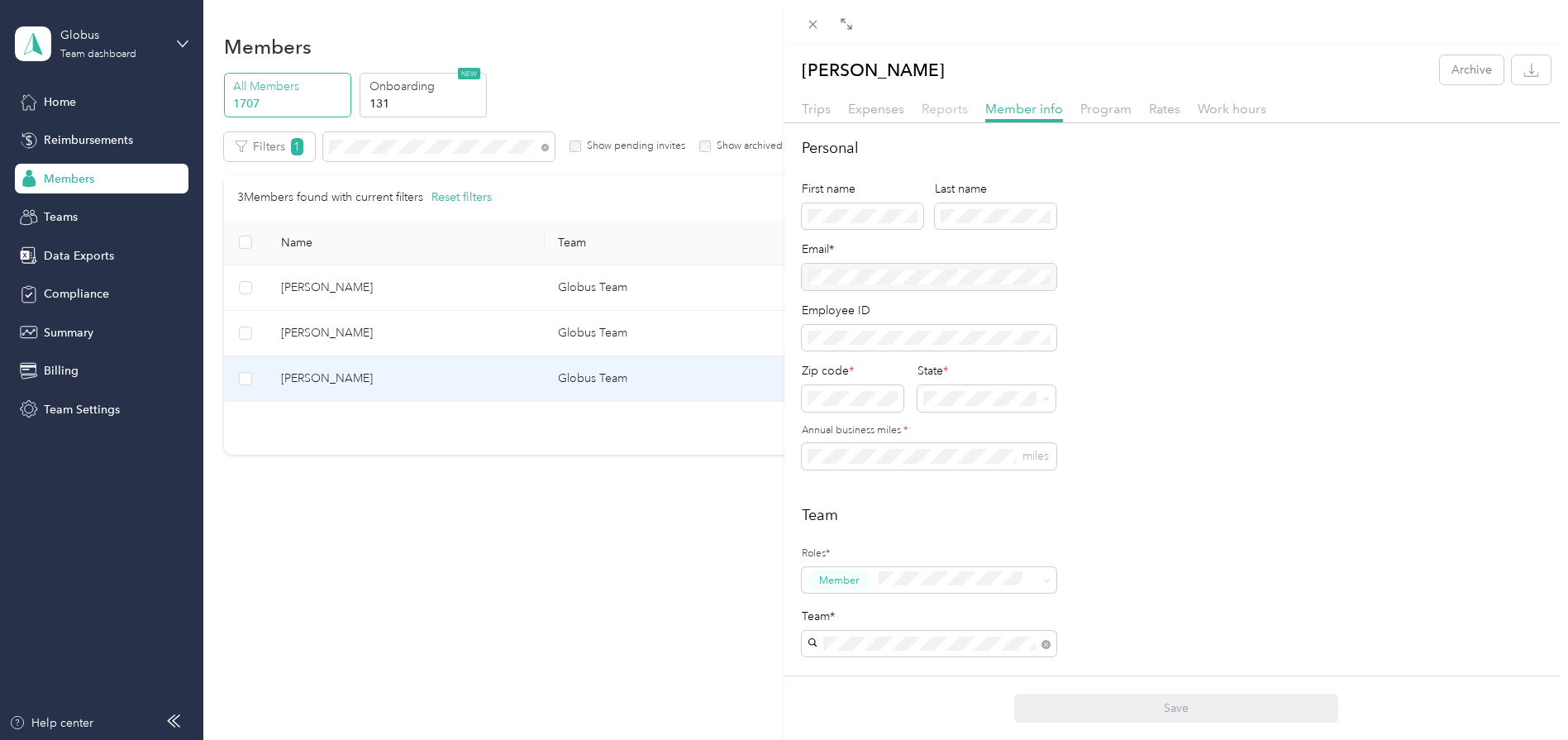
click at [950, 104] on span "Reports" at bounding box center [945, 108] width 47 height 15
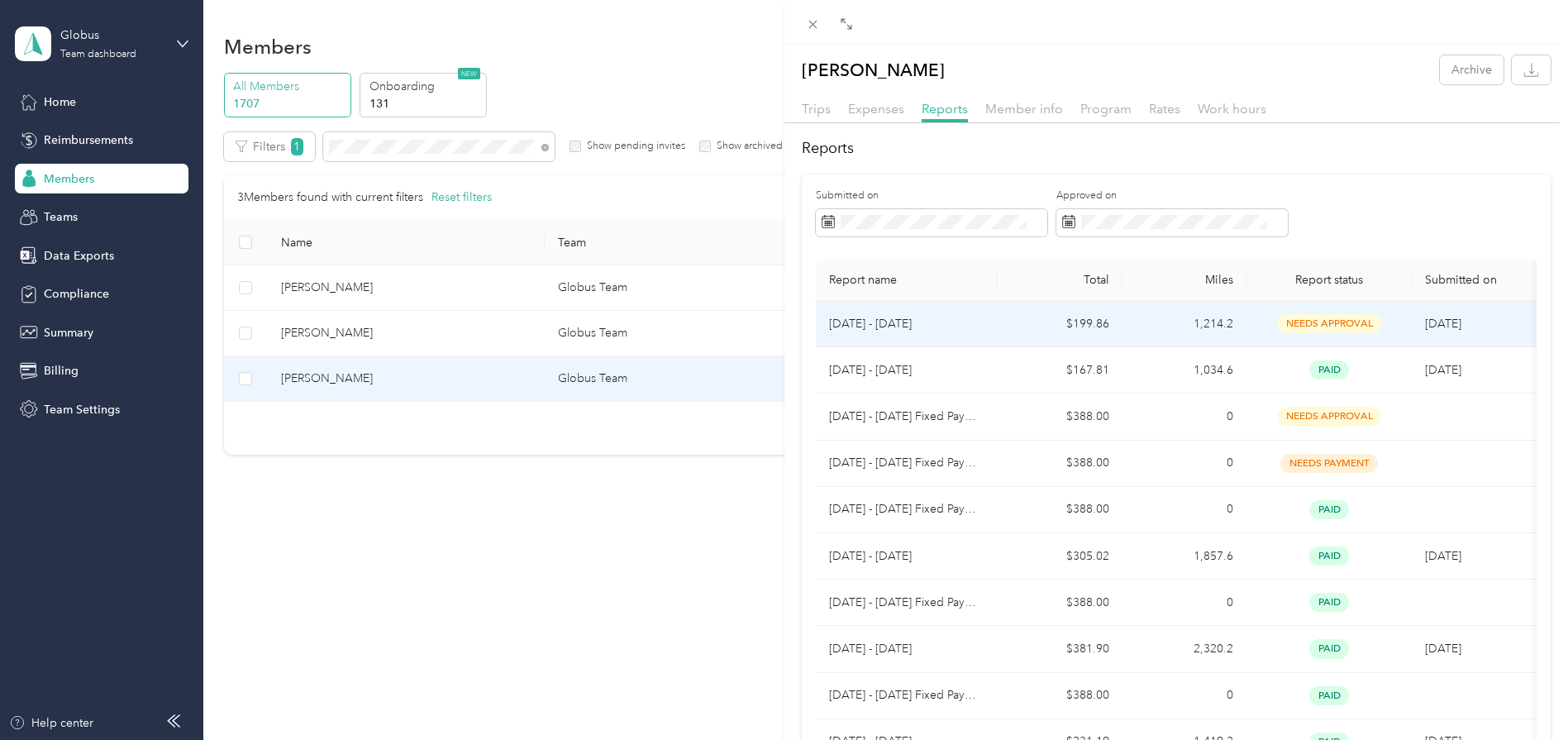
click at [862, 329] on p "Jul 1 - 31, 2025" at bounding box center [906, 324] width 155 height 18
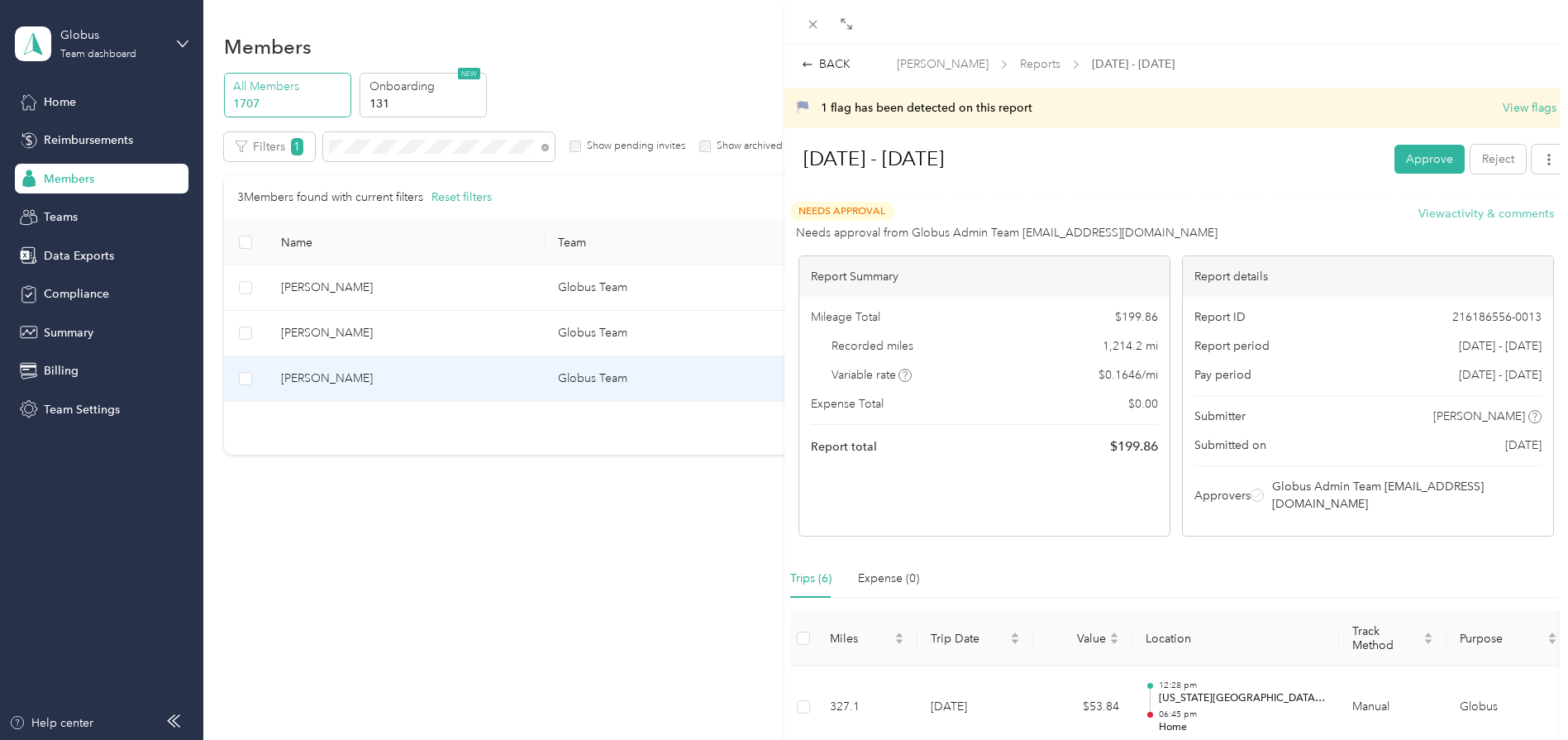
click at [1493, 216] on button "View activity & comments" at bounding box center [1485, 213] width 136 height 17
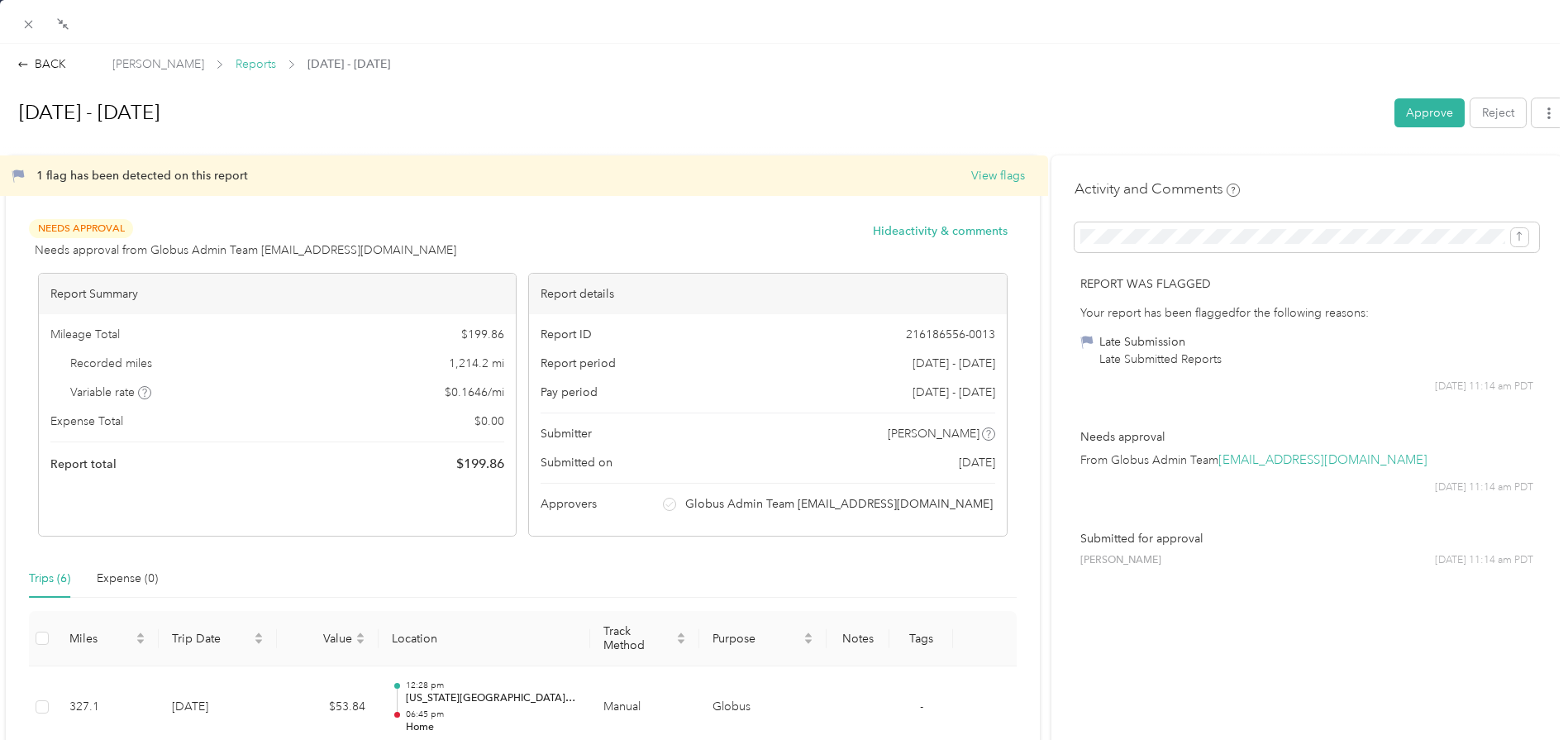
click at [267, 71] on span "Reports" at bounding box center [255, 64] width 40 height 17
